Goal: Task Accomplishment & Management: Use online tool/utility

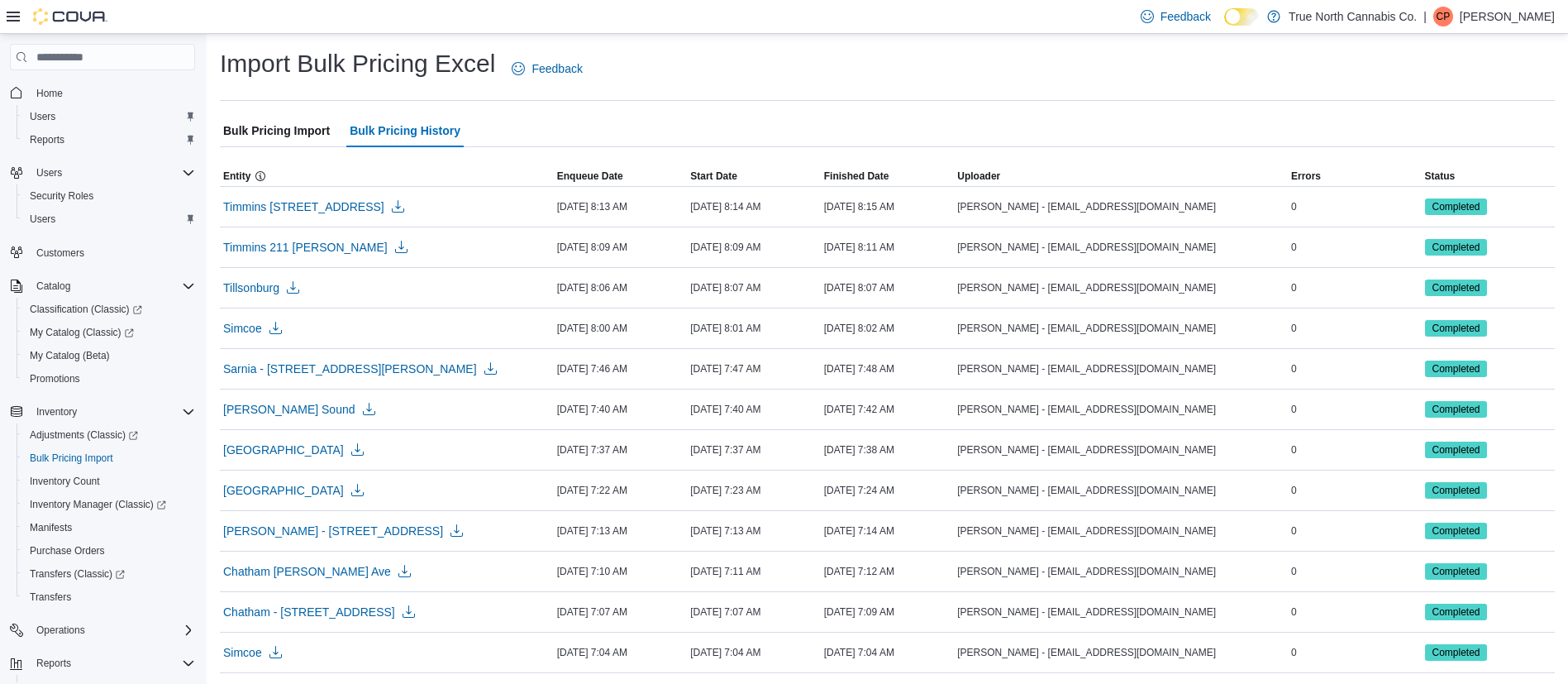
scroll to position [162, 0]
